Goal: Task Accomplishment & Management: Manage account settings

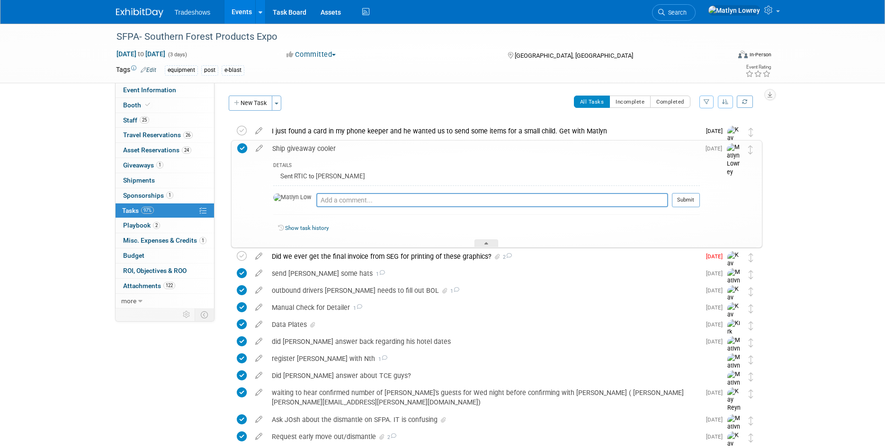
click at [245, 147] on icon at bounding box center [242, 148] width 10 height 10
click at [261, 150] on icon at bounding box center [259, 147] width 17 height 12
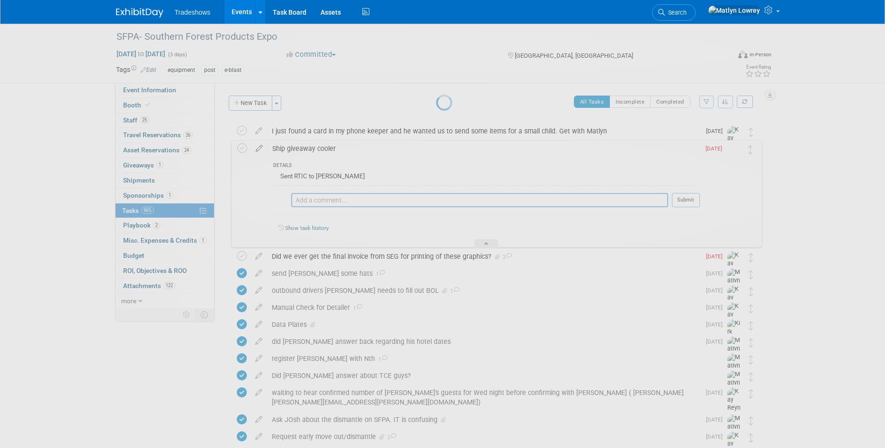
select select "8"
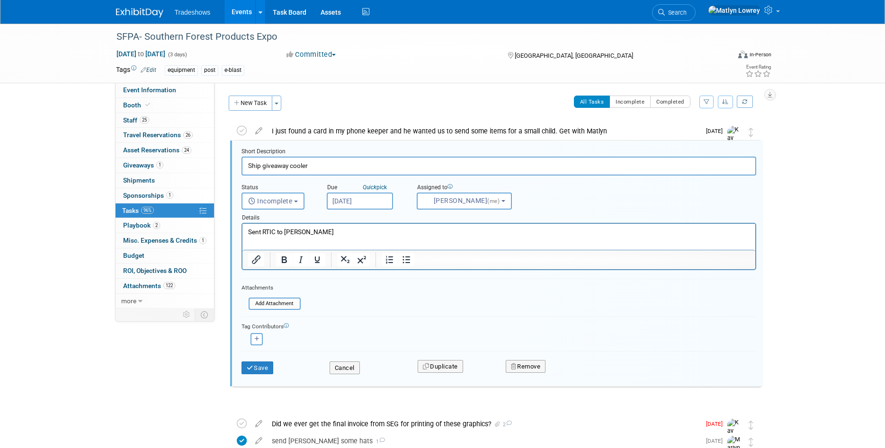
scroll to position [2, 0]
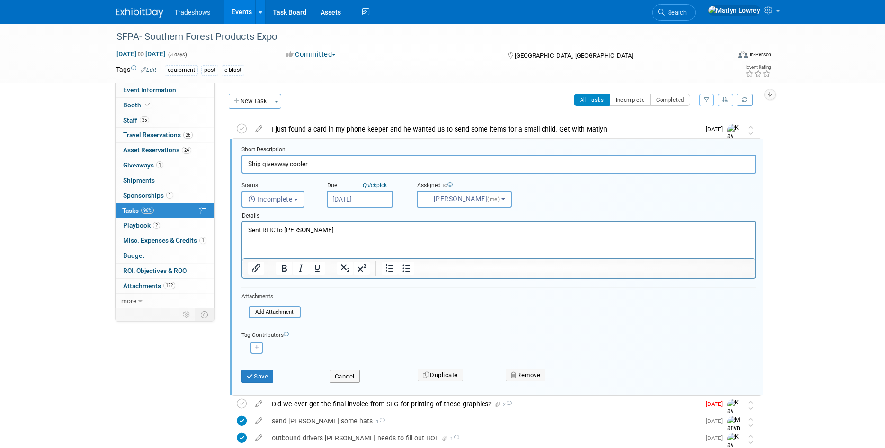
click at [356, 202] on input "[DATE]" at bounding box center [360, 199] width 66 height 17
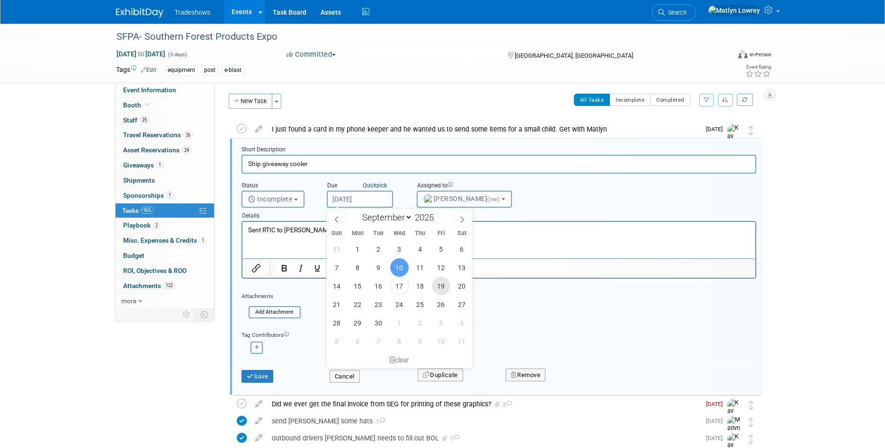
click at [437, 291] on span "19" at bounding box center [441, 286] width 18 height 18
type input "[DATE]"
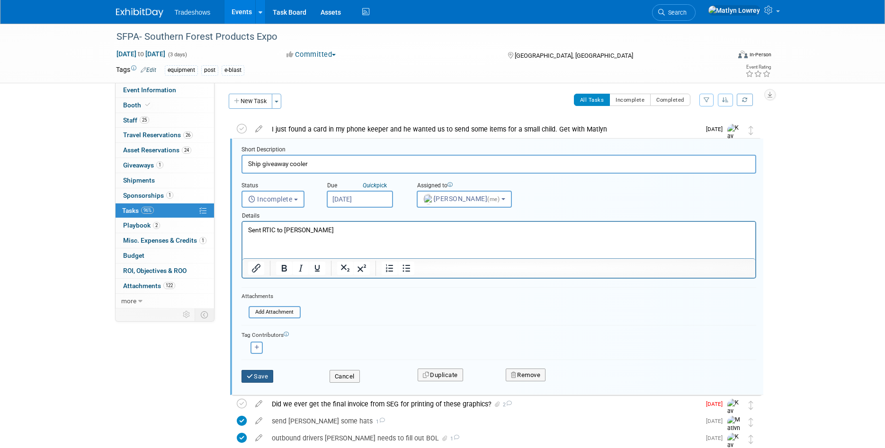
click at [271, 376] on button "Save" at bounding box center [257, 376] width 32 height 13
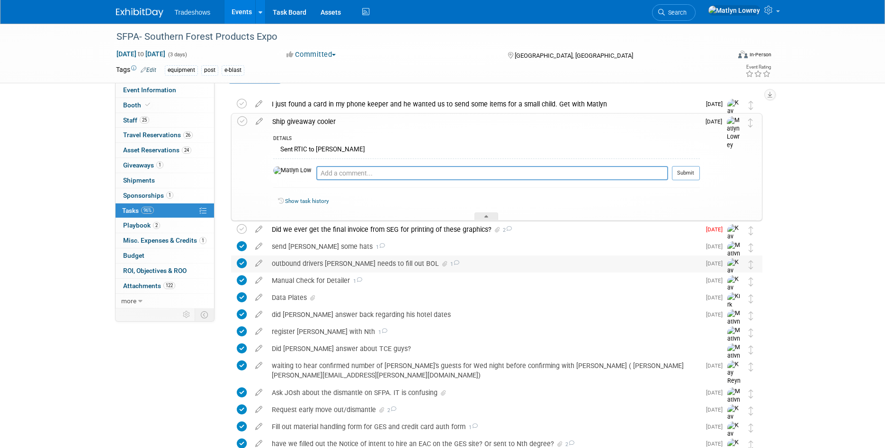
scroll to position [0, 0]
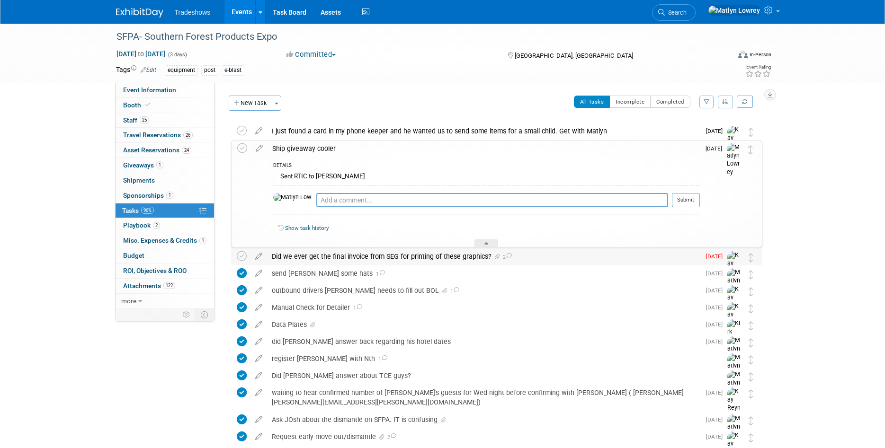
click at [317, 259] on div "Did we ever get the final invoice from SEG for printing of these graphics? 2" at bounding box center [483, 256] width 433 height 16
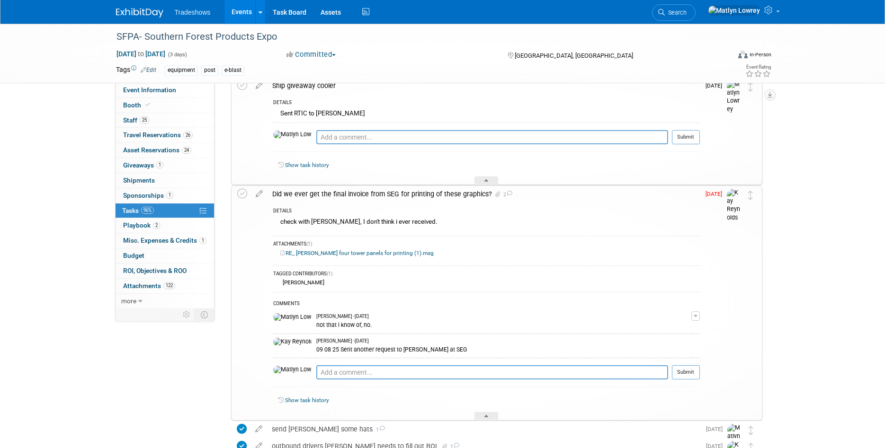
scroll to position [48, 0]
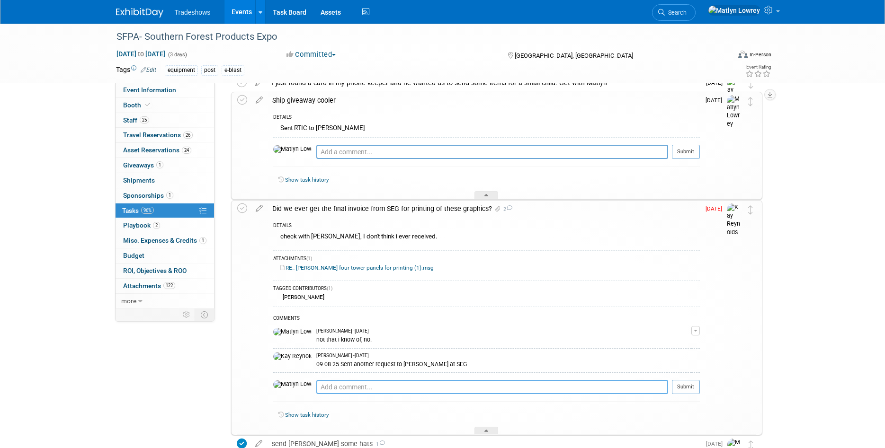
click at [316, 387] on textarea at bounding box center [492, 387] width 352 height 14
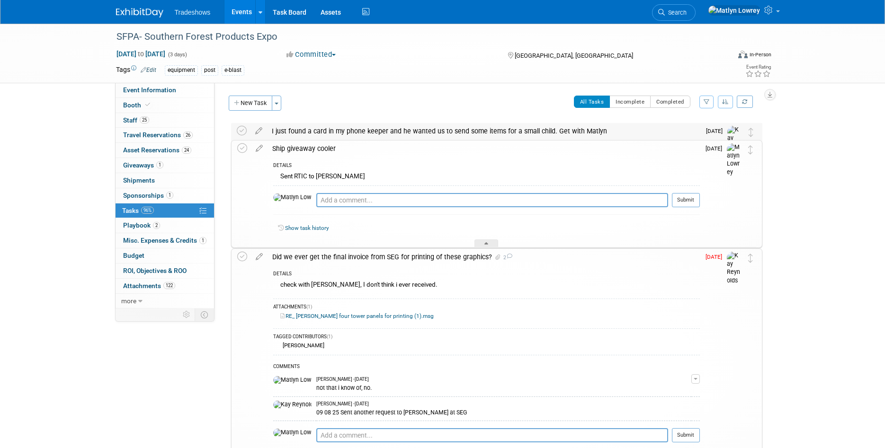
click at [345, 132] on div "I just found a card in my phone keeper and he wanted us to send some items for …" at bounding box center [483, 131] width 433 height 16
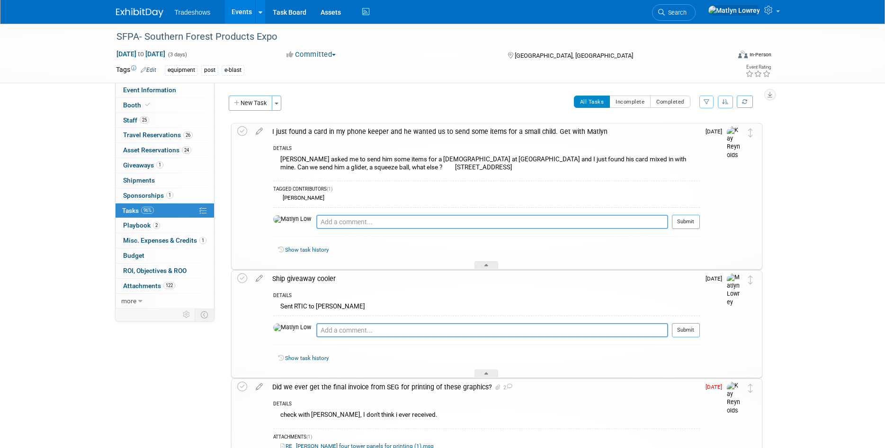
click at [316, 227] on textarea at bounding box center [492, 222] width 352 height 14
type textarea "How much stuff? Is it a customer?"
